Goal: Task Accomplishment & Management: Manage account settings

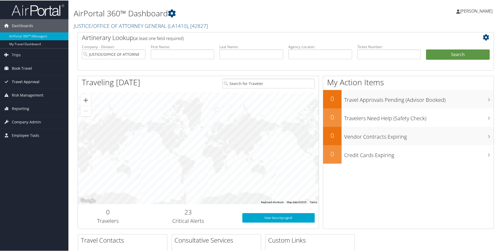
click at [23, 81] on span "Travel Approval" at bounding box center [26, 81] width 28 height 13
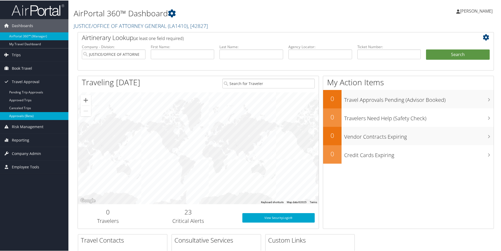
click at [26, 115] on link "Approvals (Beta)" at bounding box center [34, 116] width 68 height 8
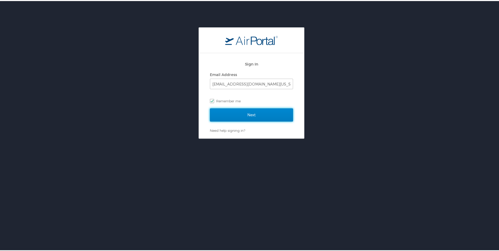
click at [231, 111] on input "Next" at bounding box center [251, 113] width 83 height 13
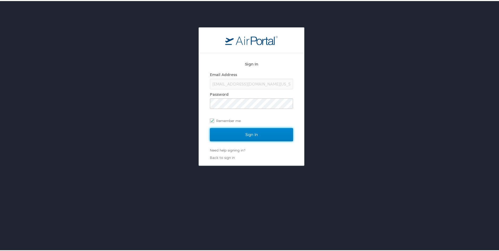
click at [249, 132] on input "Sign In" at bounding box center [251, 133] width 83 height 13
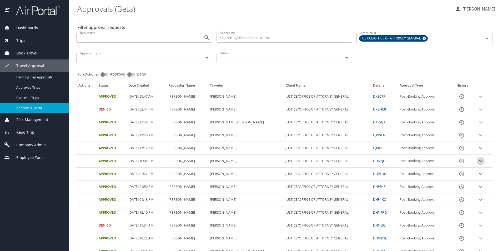
click at [479, 161] on icon "expand row" at bounding box center [480, 161] width 3 height 2
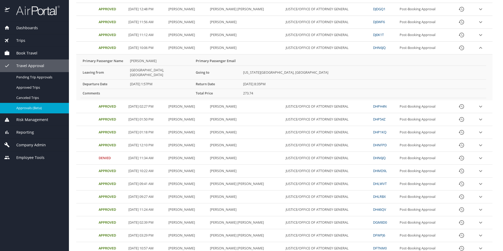
scroll to position [105, 0]
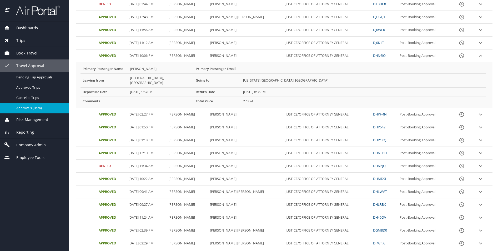
click at [478, 42] on icon "expand row" at bounding box center [480, 43] width 6 height 6
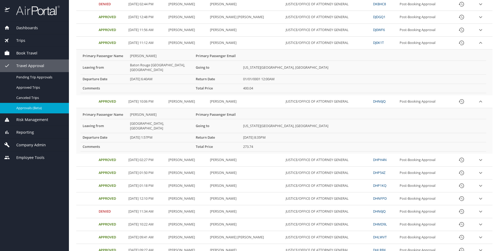
click at [479, 30] on icon "expand row" at bounding box center [480, 30] width 3 height 2
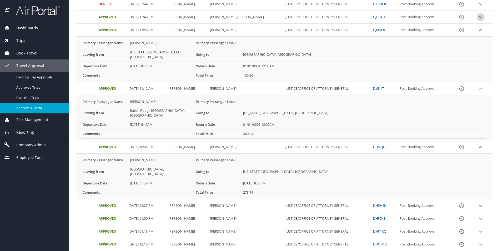
click at [479, 17] on icon "expand row" at bounding box center [480, 17] width 3 height 2
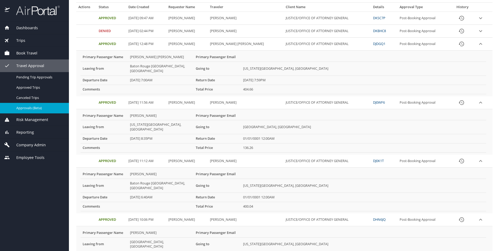
scroll to position [0, 0]
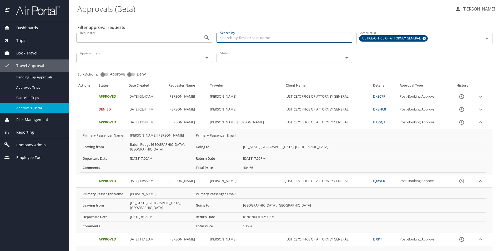
click at [236, 37] on input "Search by" at bounding box center [284, 38] width 136 height 10
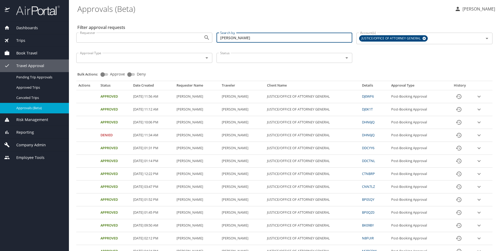
type input "aguinaga"
click at [476, 98] on icon "expand row" at bounding box center [479, 96] width 6 height 6
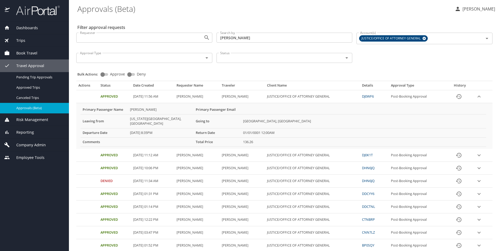
click at [476, 152] on icon "expand row" at bounding box center [479, 155] width 6 height 6
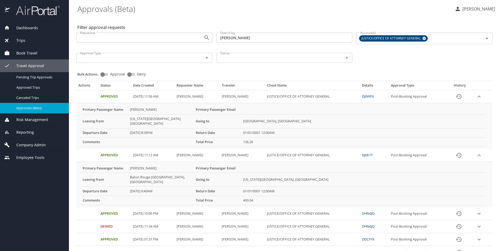
scroll to position [53, 0]
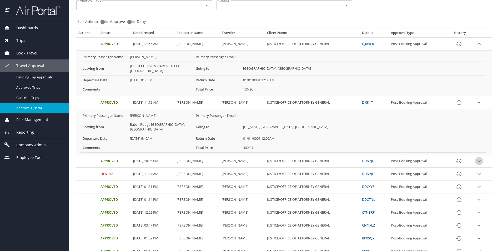
click at [477, 160] on icon "expand row" at bounding box center [478, 161] width 3 height 2
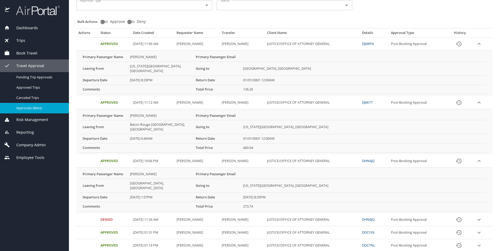
scroll to position [105, 0]
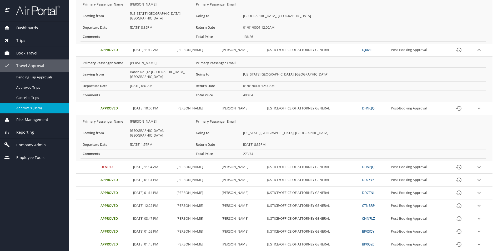
click at [476, 164] on icon "expand row" at bounding box center [479, 167] width 6 height 6
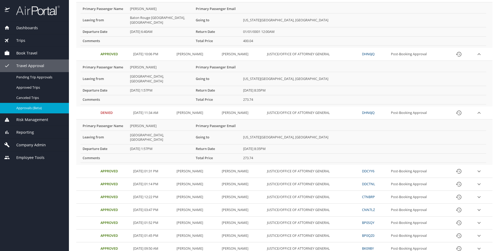
scroll to position [184, 0]
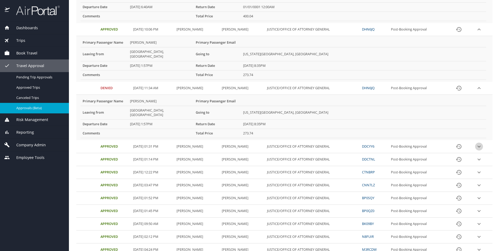
click at [477, 146] on icon "expand row" at bounding box center [478, 147] width 3 height 2
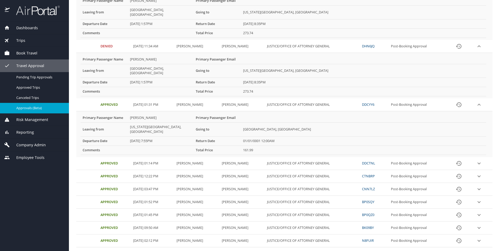
scroll to position [237, 0]
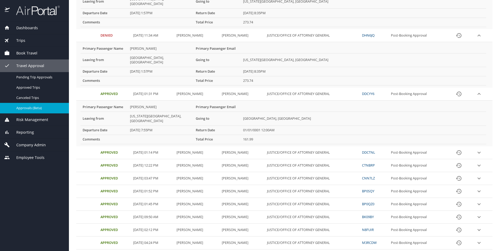
click at [476, 149] on icon "expand row" at bounding box center [479, 152] width 6 height 6
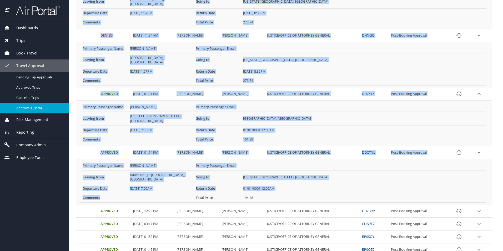
drag, startPoint x: 76, startPoint y: 169, endPoint x: 143, endPoint y: 165, distance: 67.4
click at [143, 165] on div "Actions Status Date Created Requester Name Traveler Client Name Details Approva…" at bounding box center [284, 113] width 420 height 550
click at [317, 184] on 12\ "01/01/0001 12:00AM" at bounding box center [363, 188] width 245 height 9
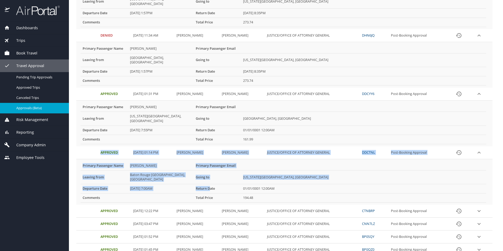
drag, startPoint x: 99, startPoint y: 129, endPoint x: 211, endPoint y: 161, distance: 116.7
click at [211, 161] on tbody "Approved 09/23/2025, 11:56 AM Jorge Aguinaga Jorge Benjamin Aguinaga JUSTICE/OF…" at bounding box center [284, 113] width 416 height 519
drag, startPoint x: 211, startPoint y: 161, endPoint x: 273, endPoint y: 140, distance: 65.4
click at [273, 161] on td "More info for approvals" at bounding box center [363, 165] width 245 height 9
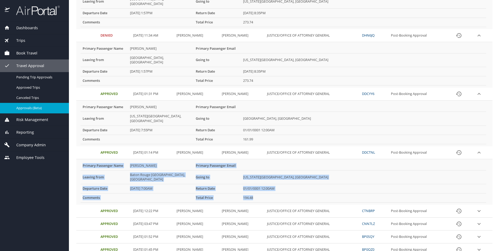
drag, startPoint x: 80, startPoint y: 141, endPoint x: 261, endPoint y: 165, distance: 182.0
click at [261, 165] on tbody "Primary Passenger Name Jorge Benjamin Aguinaga Primary Passenger Email Leaving …" at bounding box center [283, 181] width 406 height 41
drag, startPoint x: 261, startPoint y: 165, endPoint x: 338, endPoint y: 138, distance: 81.5
click at [338, 161] on td "More info for approvals" at bounding box center [363, 165] width 245 height 9
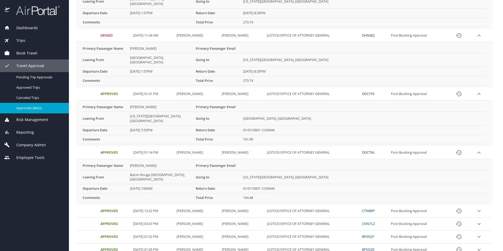
click at [456, 91] on icon "History" at bounding box center [459, 94] width 6 height 6
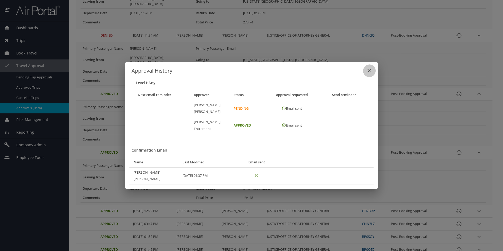
click at [367, 73] on icon "close" at bounding box center [369, 71] width 6 height 6
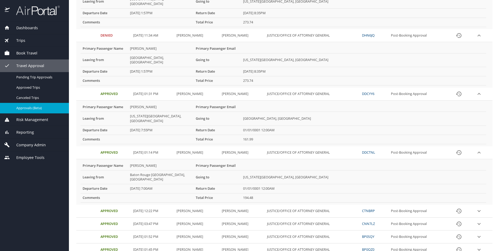
click at [375, 150] on link "DDCTNL" at bounding box center [368, 152] width 13 height 5
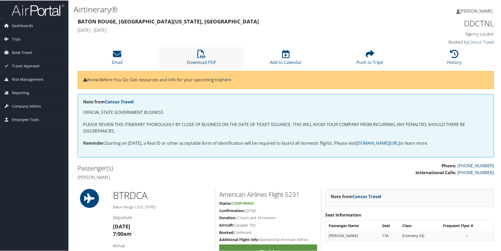
click at [194, 52] on li "Download PDF" at bounding box center [201, 57] width 84 height 21
click at [203, 57] on icon at bounding box center [201, 53] width 8 height 8
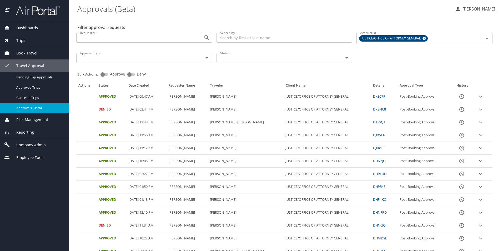
click at [33, 53] on span "Book Travel" at bounding box center [24, 53] width 28 height 6
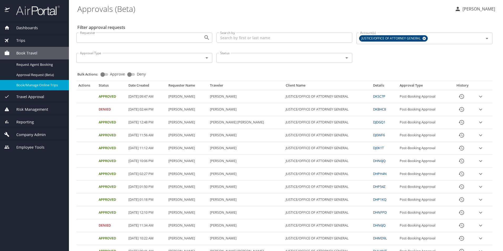
click at [41, 84] on span "Book/Manage Online Trips" at bounding box center [39, 85] width 46 height 5
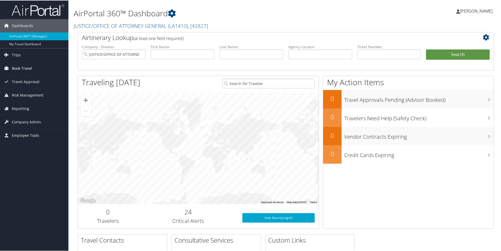
click at [25, 67] on span "Book Travel" at bounding box center [22, 67] width 20 height 13
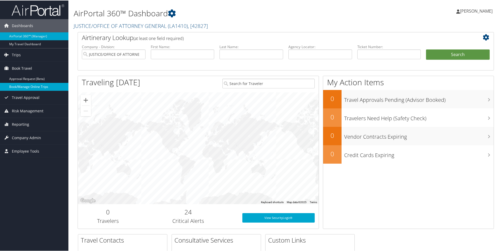
click at [26, 86] on link "Book/Manage Online Trips" at bounding box center [34, 86] width 68 height 8
